Goal: Find specific page/section: Find specific page/section

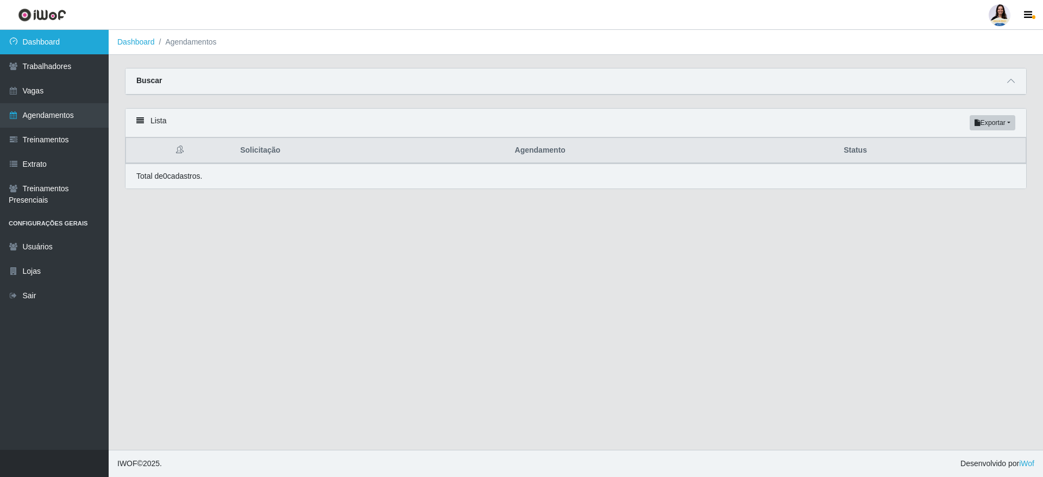
click at [13, 39] on icon at bounding box center [14, 41] width 10 height 8
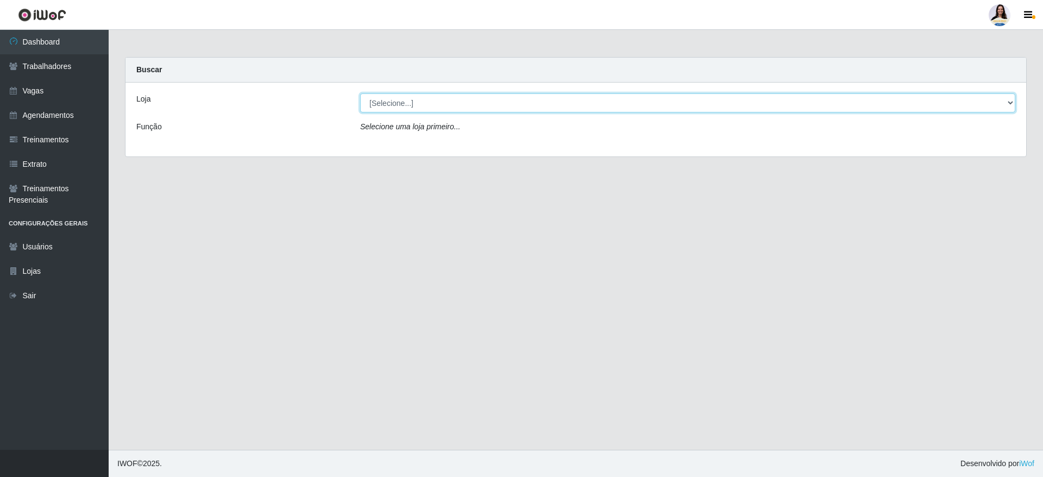
drag, startPoint x: 412, startPoint y: 103, endPoint x: 415, endPoint y: 109, distance: 7.1
click at [412, 102] on select "[Selecione...] Atacado Vem - [GEOGRAPHIC_DATA] 30 Laranjeiras Velha Atacado Vem…" at bounding box center [687, 102] width 655 height 19
select select "437"
click at [360, 93] on select "[Selecione...] Atacado Vem - [GEOGRAPHIC_DATA] 30 Laranjeiras Velha Atacado Vem…" at bounding box center [687, 102] width 655 height 19
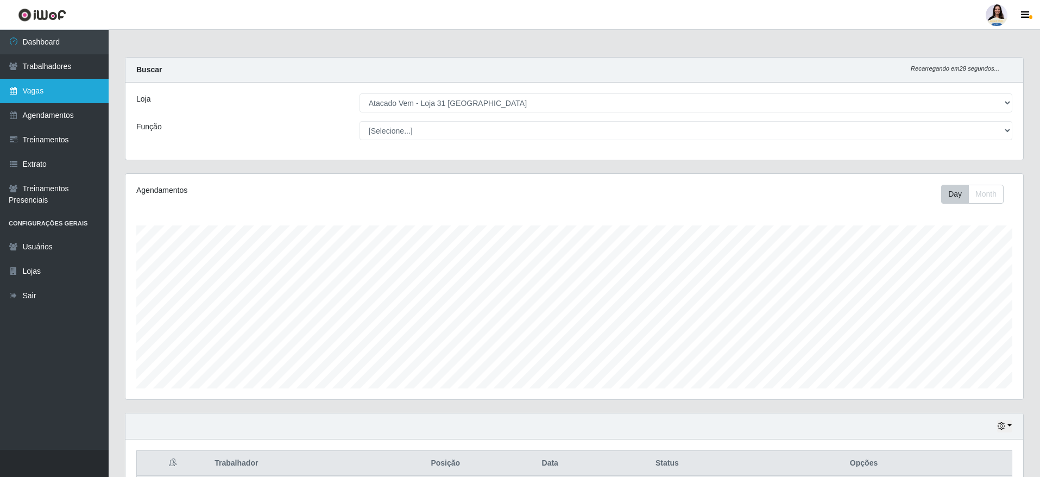
click at [46, 92] on link "Vagas" at bounding box center [54, 91] width 109 height 24
